Goal: Task Accomplishment & Management: Use online tool/utility

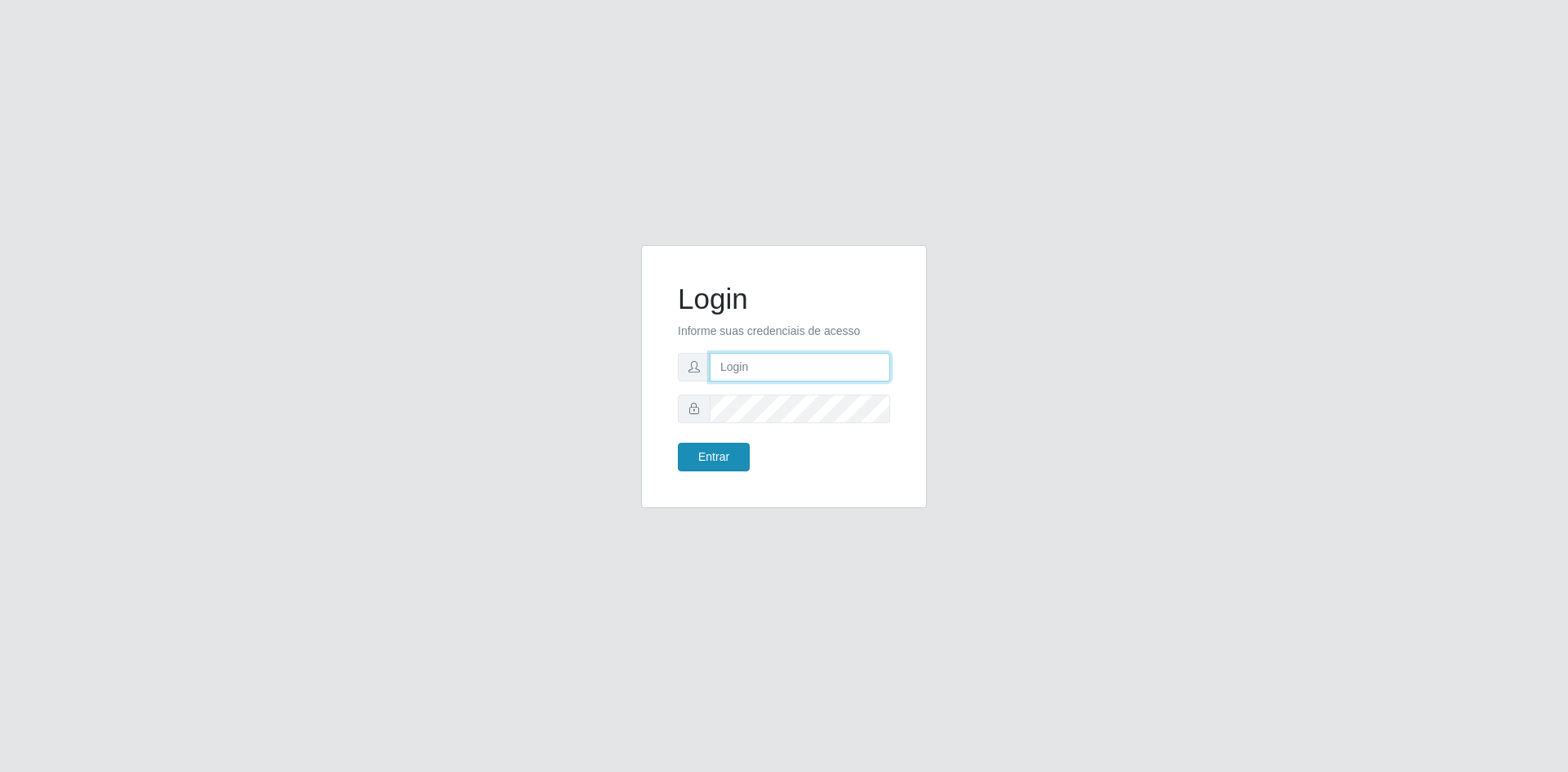
type input "[EMAIL_ADDRESS][DOMAIN_NAME]"
click at [700, 451] on button "Entrar" at bounding box center [714, 457] width 72 height 29
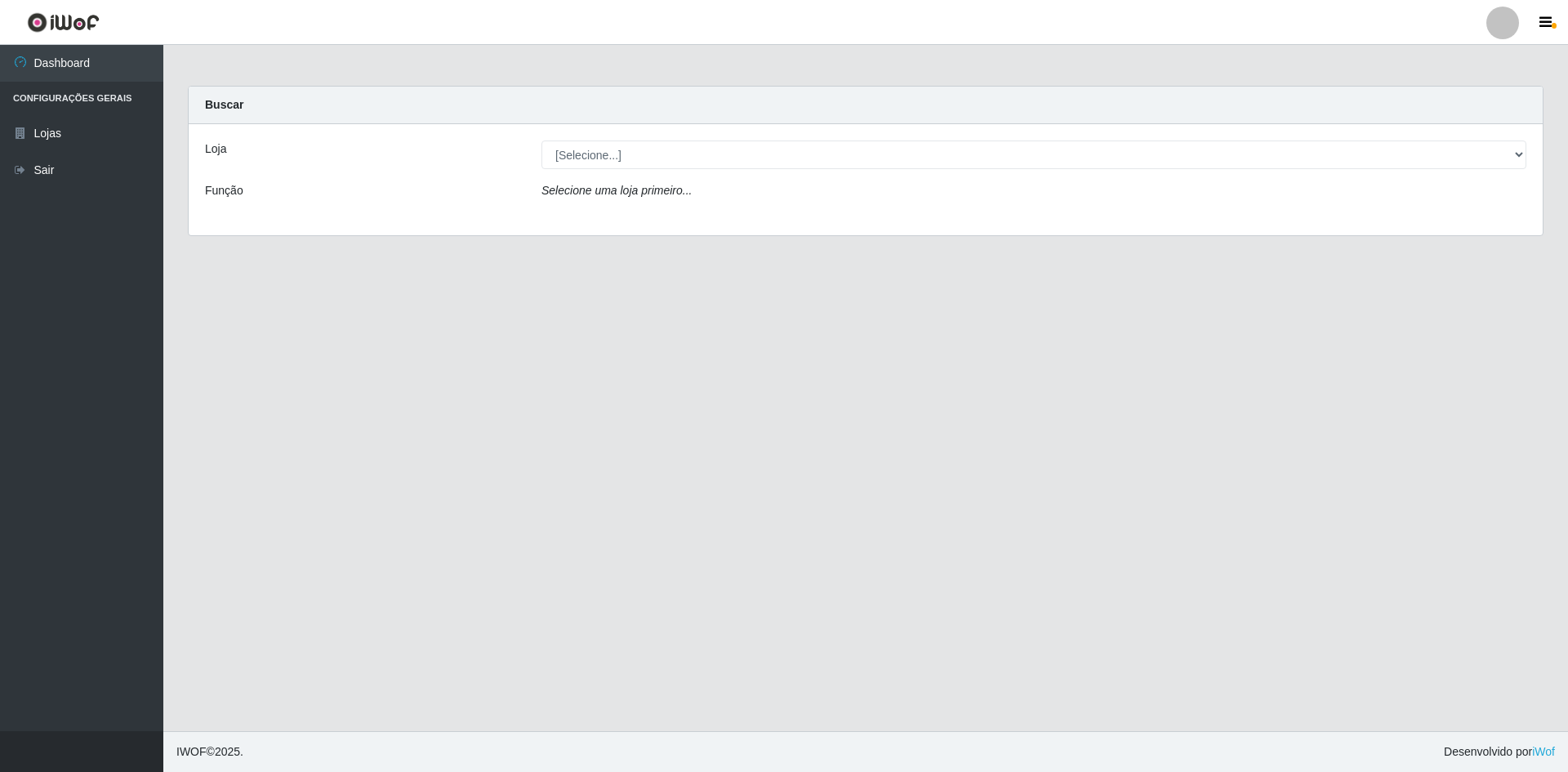
click at [715, 177] on div "Loja [Selecione...] Hiper Queiroz - [GEOGRAPHIC_DATA] Queiroz [GEOGRAPHIC_DATA]…" at bounding box center [866, 180] width 1354 height 111
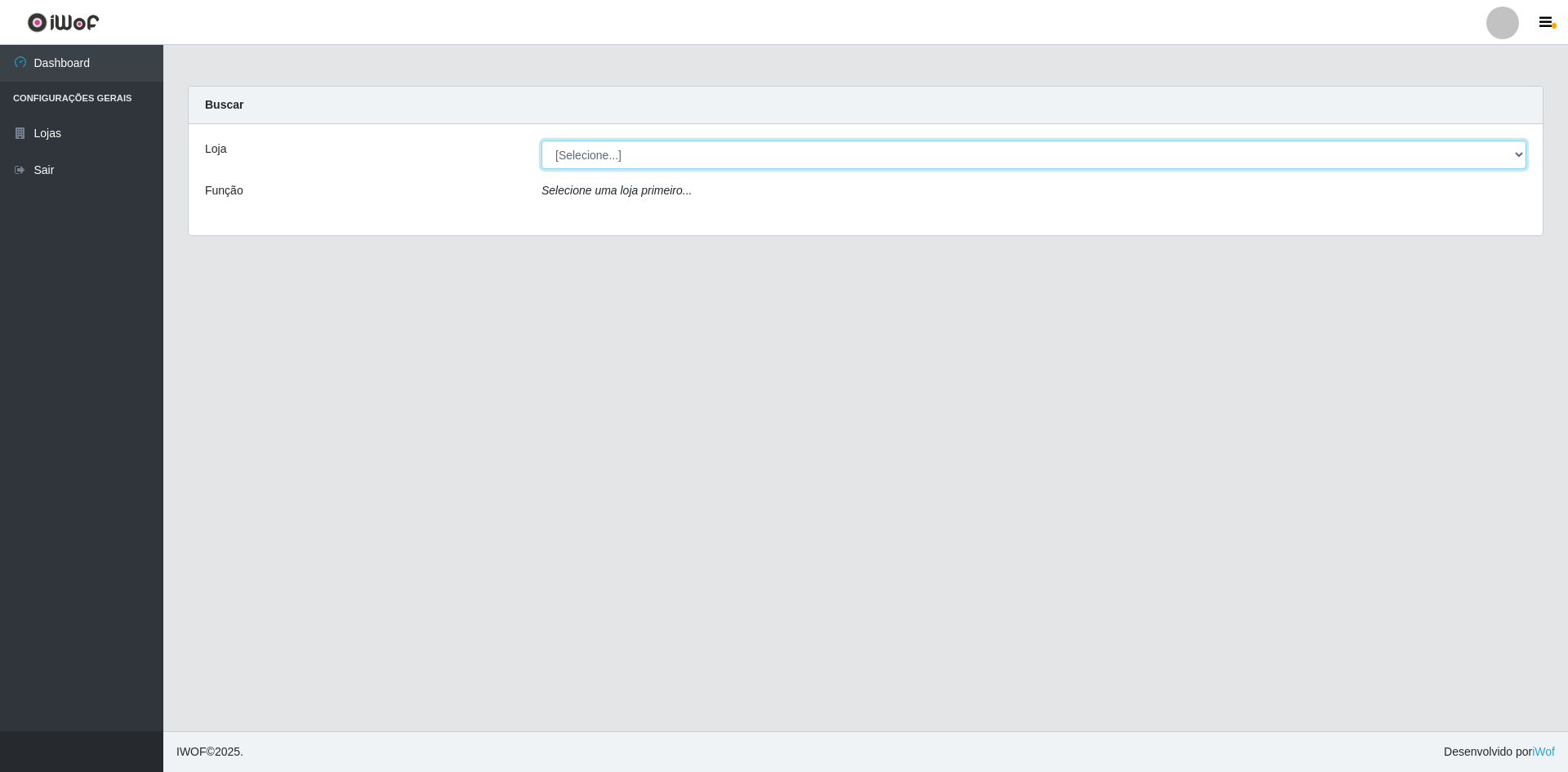
click at [712, 168] on select "[Selecione...] Hiper Queiroz - [GEOGRAPHIC_DATA] [GEOGRAPHIC_DATA] [GEOGRAPHIC_…" at bounding box center [1034, 155] width 985 height 29
select select "517"
click at [542, 141] on select "[Selecione...] Hiper Queiroz - [GEOGRAPHIC_DATA] [GEOGRAPHIC_DATA] [GEOGRAPHIC_…" at bounding box center [1034, 155] width 985 height 29
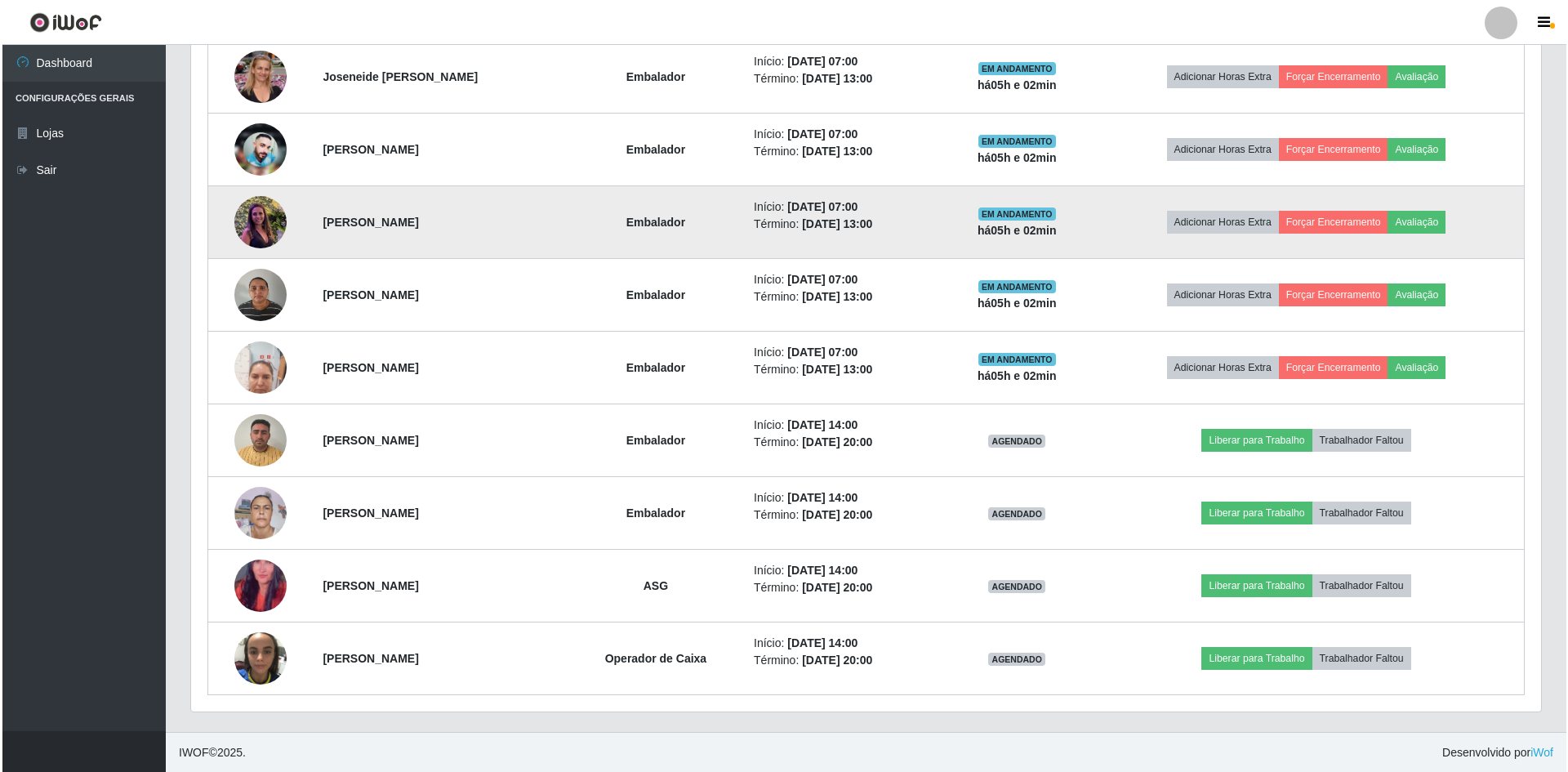
scroll to position [967, 0]
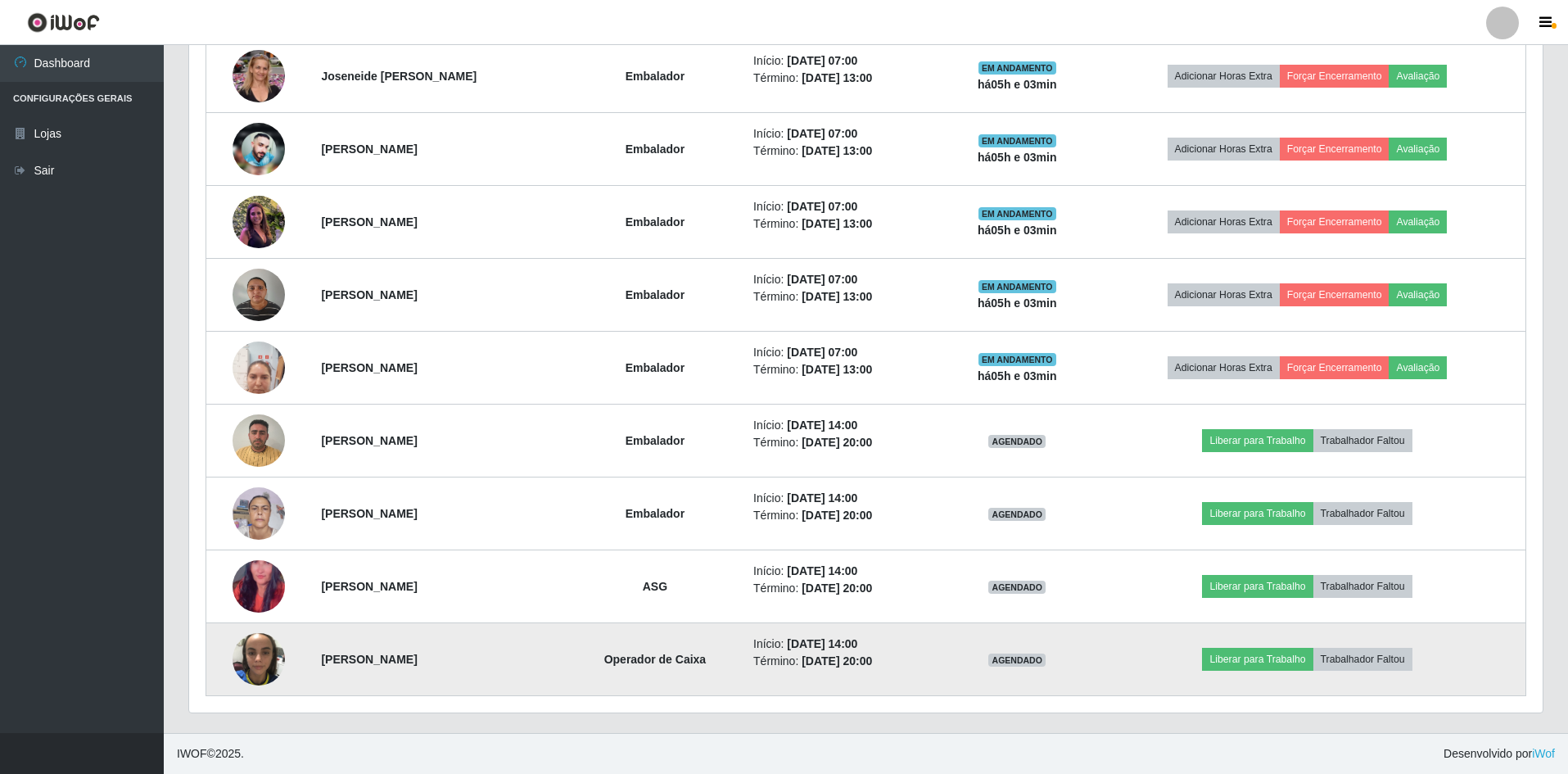
click at [248, 655] on img at bounding box center [259, 659] width 52 height 70
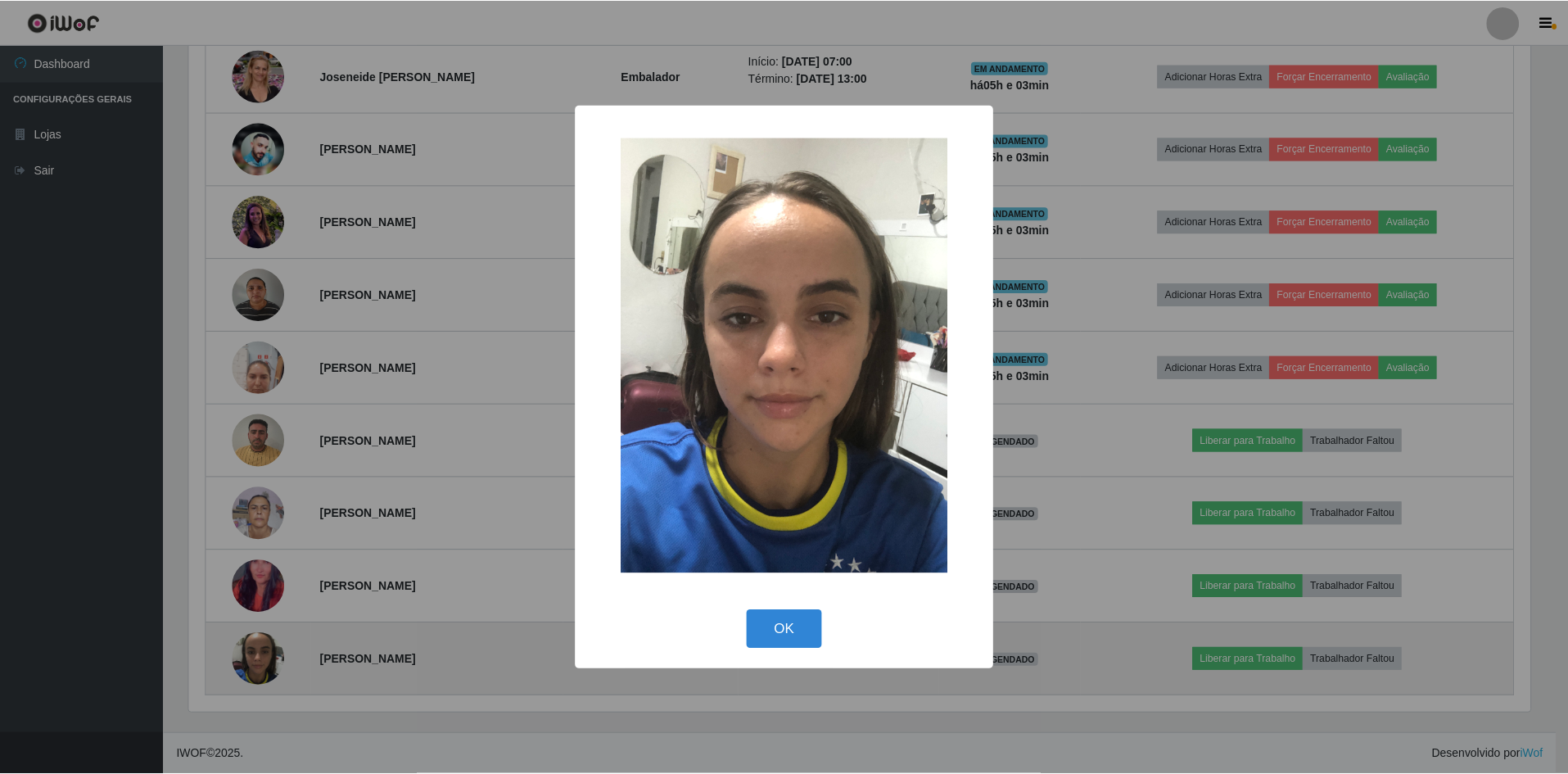
scroll to position [340, 1345]
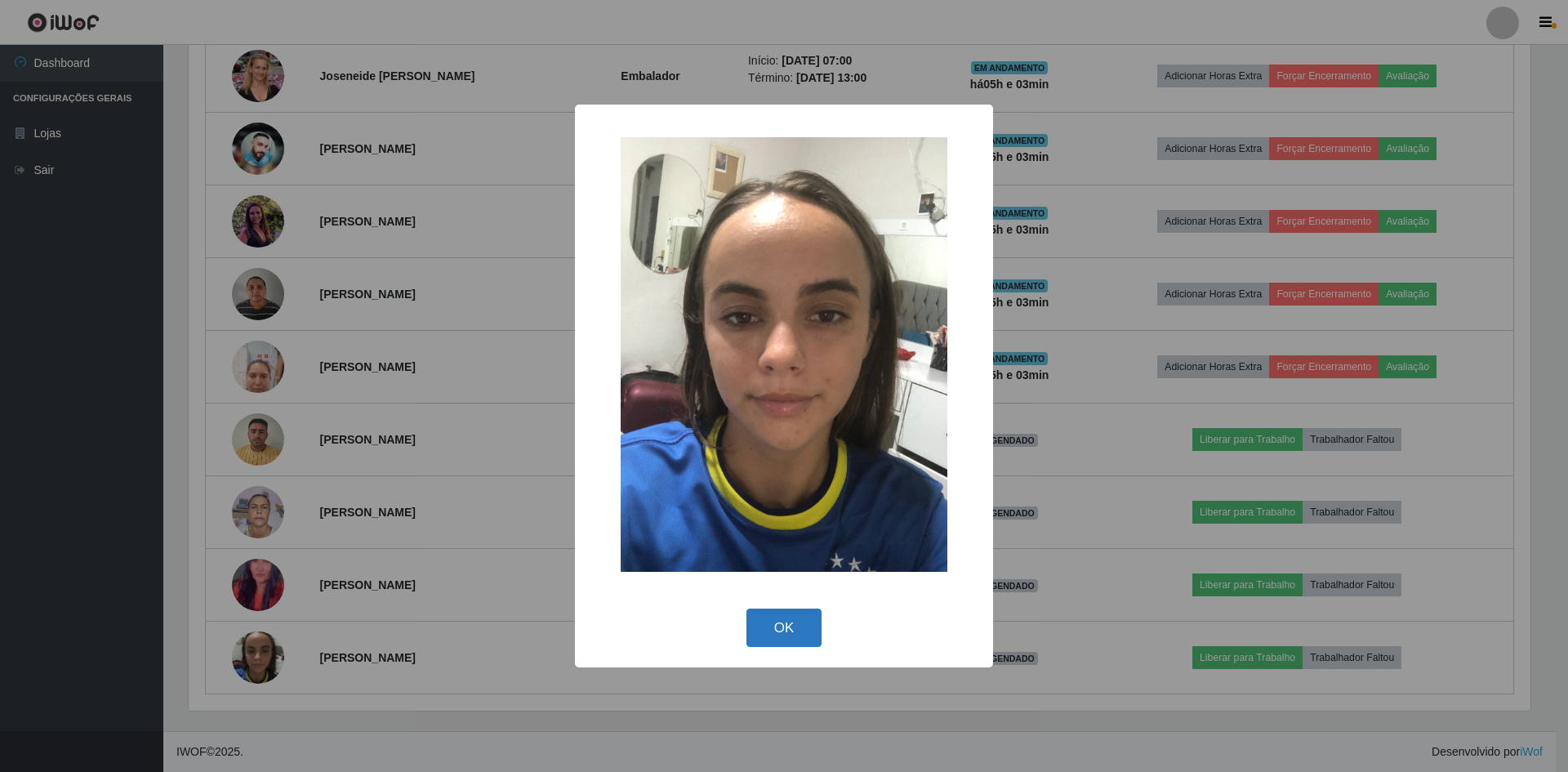
click at [775, 623] on button "OK" at bounding box center [784, 628] width 76 height 39
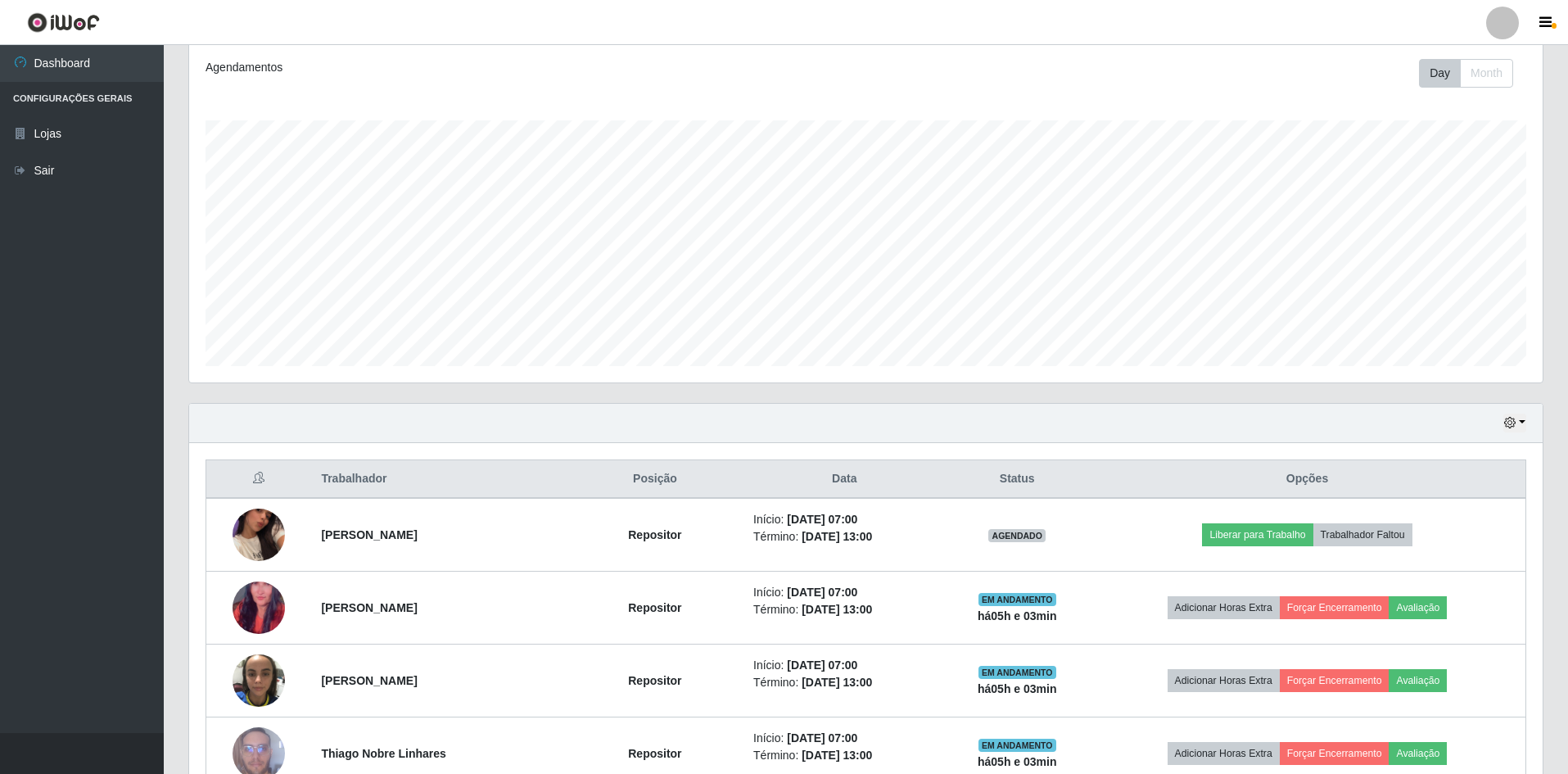
scroll to position [492, 0]
